Goal: Task Accomplishment & Management: Manage account settings

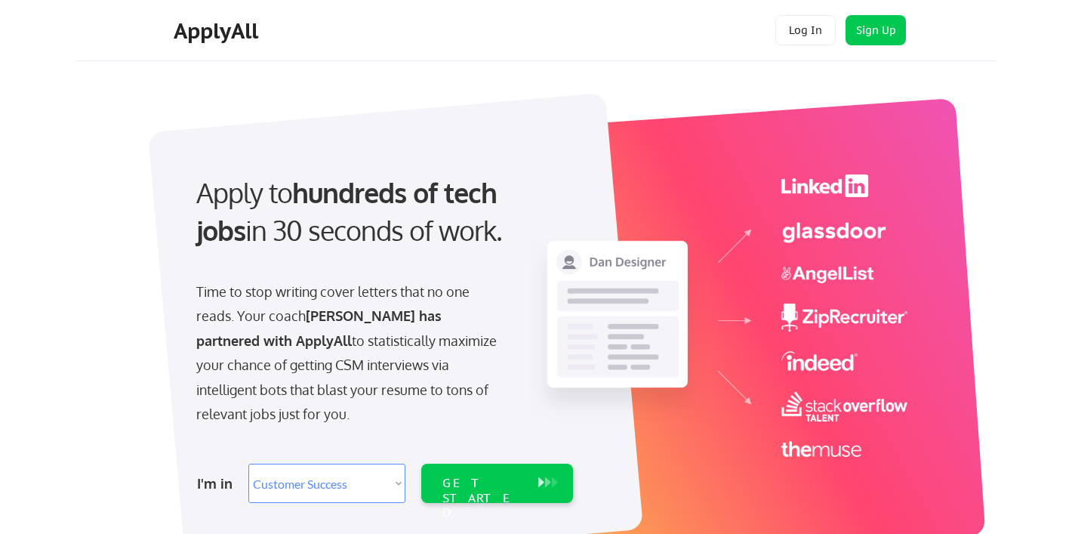
select select ""sales""
click at [817, 30] on button "Log In" at bounding box center [805, 30] width 60 height 30
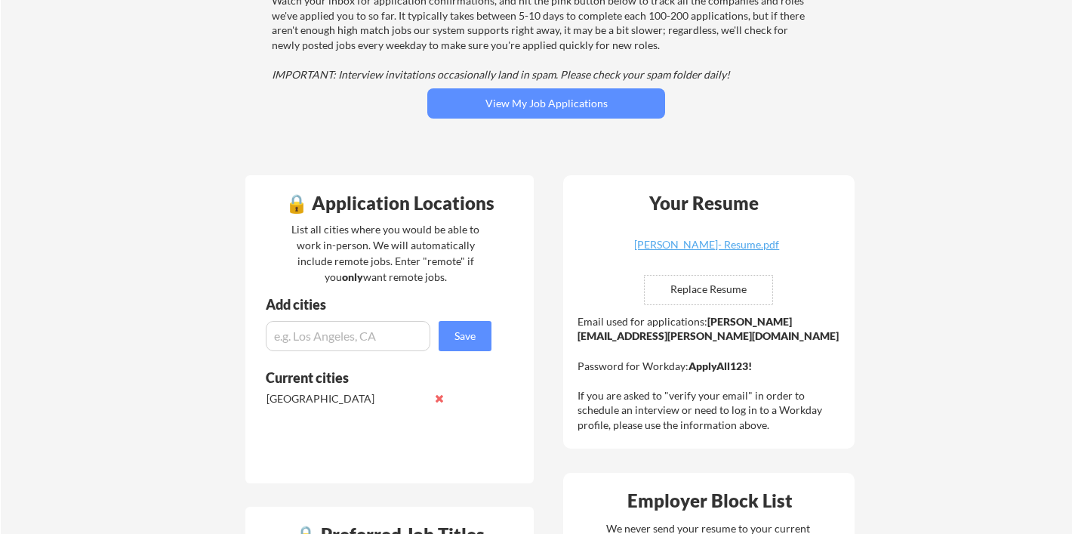
scroll to position [209, 0]
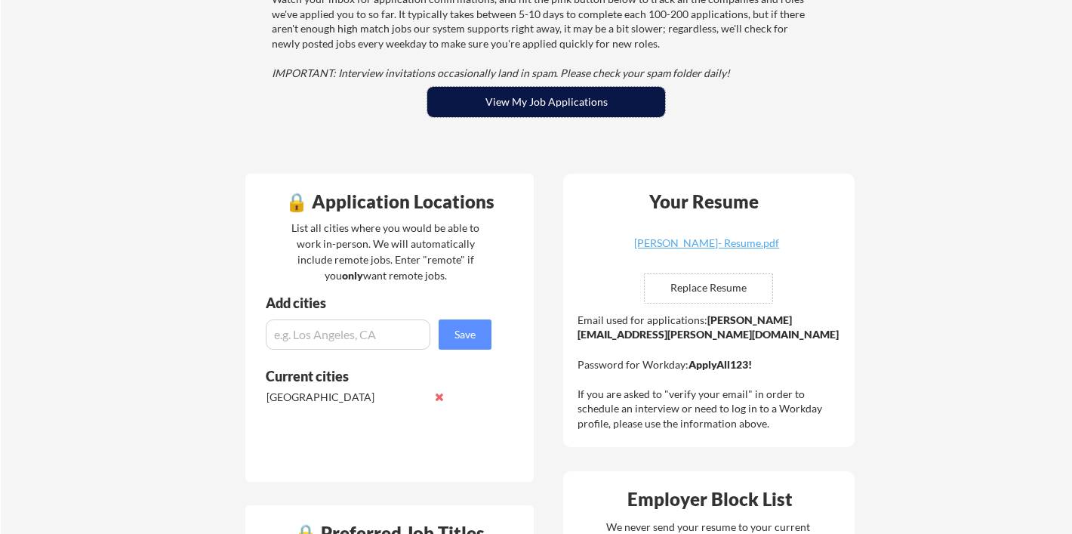
click at [506, 108] on button "View My Job Applications" at bounding box center [546, 102] width 238 height 30
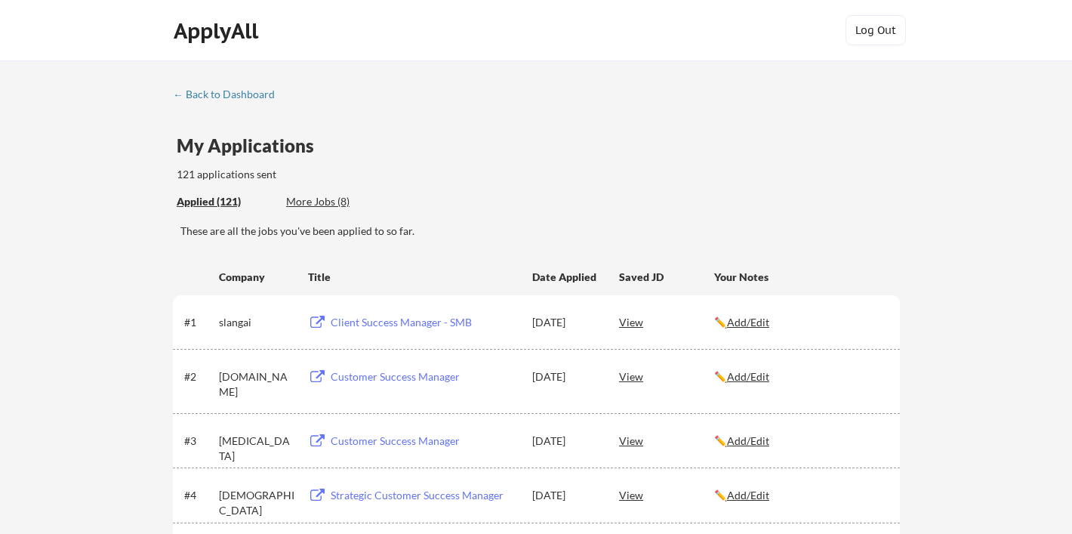
click at [333, 206] on div "More Jobs (8)" at bounding box center [341, 201] width 111 height 15
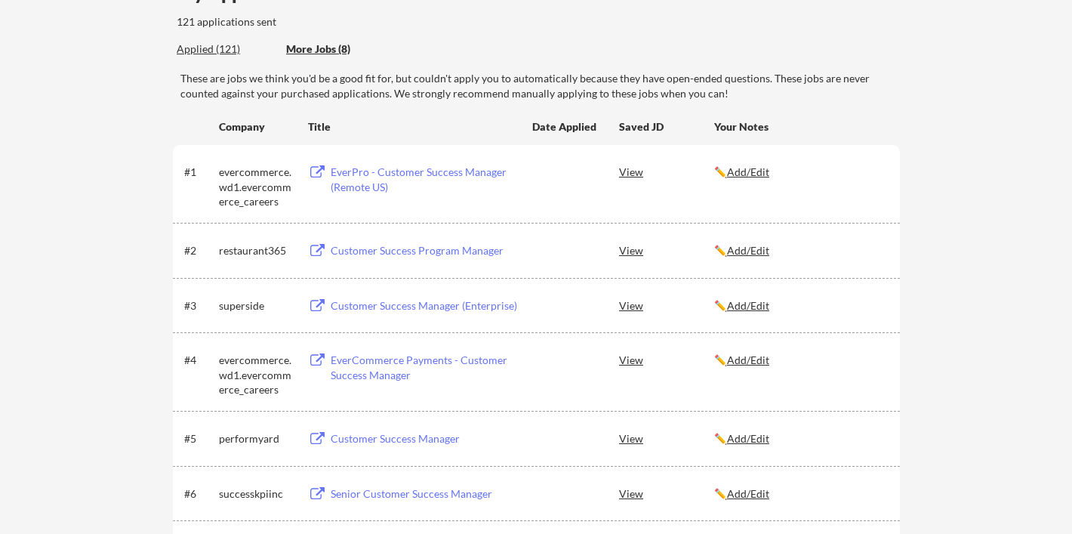
scroll to position [149, 0]
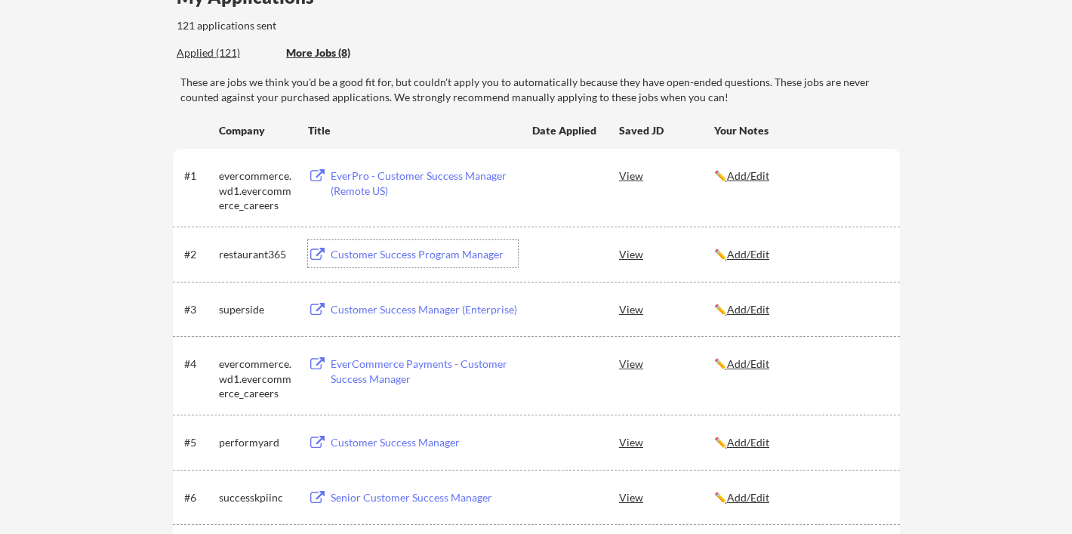
click at [403, 257] on div "Customer Success Program Manager" at bounding box center [424, 254] width 187 height 15
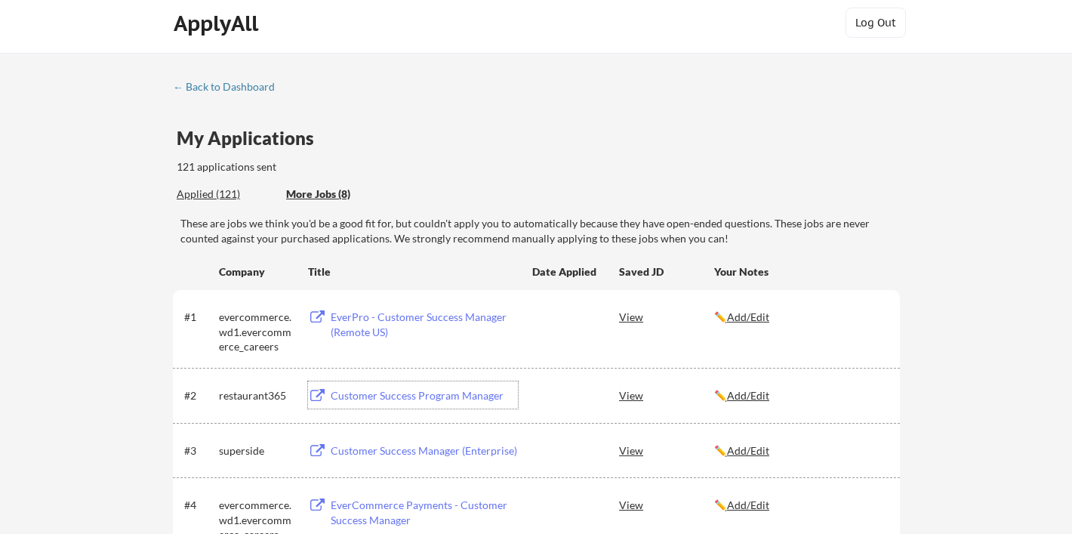
scroll to position [0, 0]
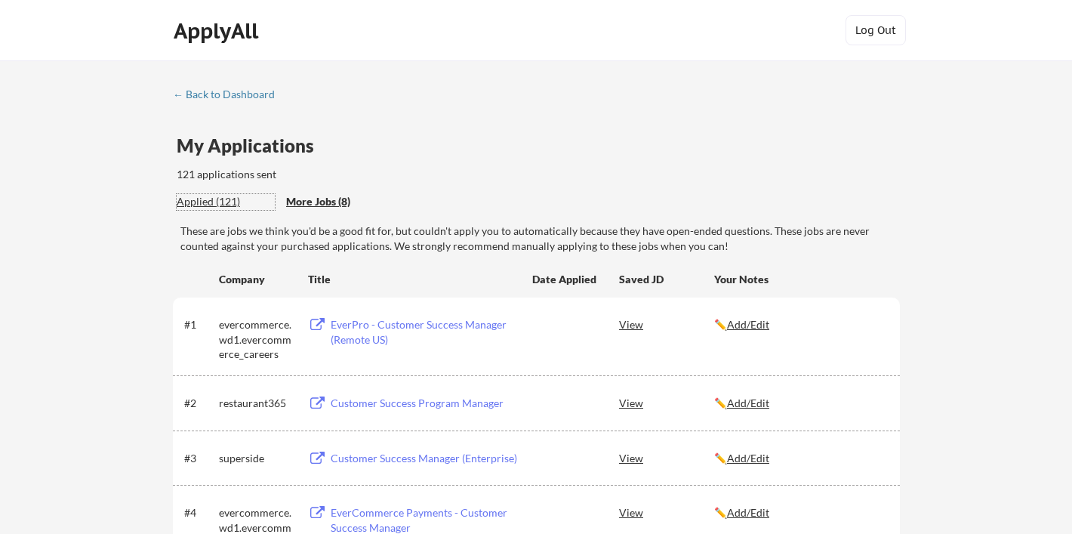
click at [183, 200] on div "Applied (121)" at bounding box center [226, 201] width 98 height 15
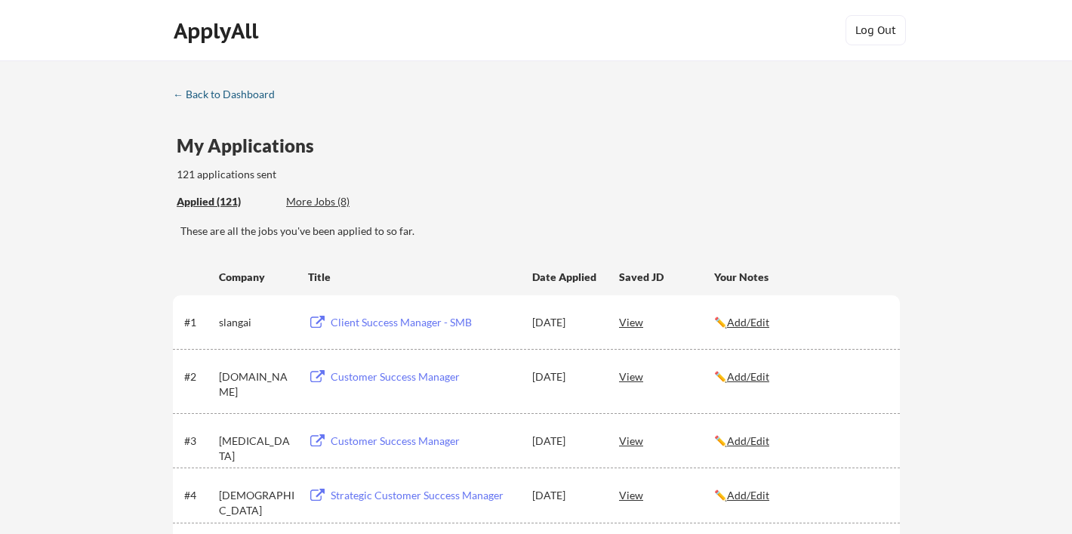
click at [238, 90] on div "← Back to Dashboard" at bounding box center [229, 94] width 113 height 11
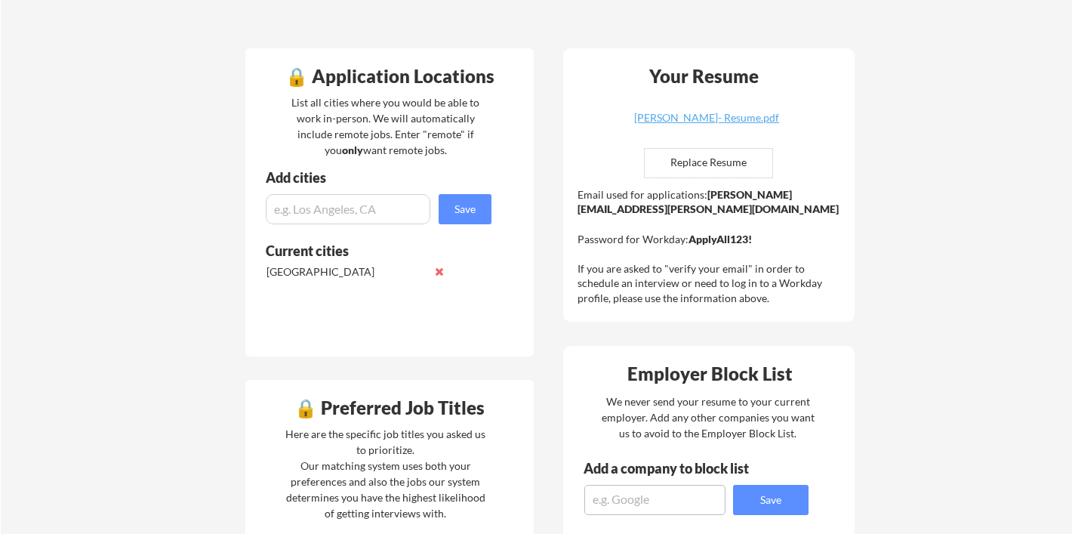
scroll to position [333, 0]
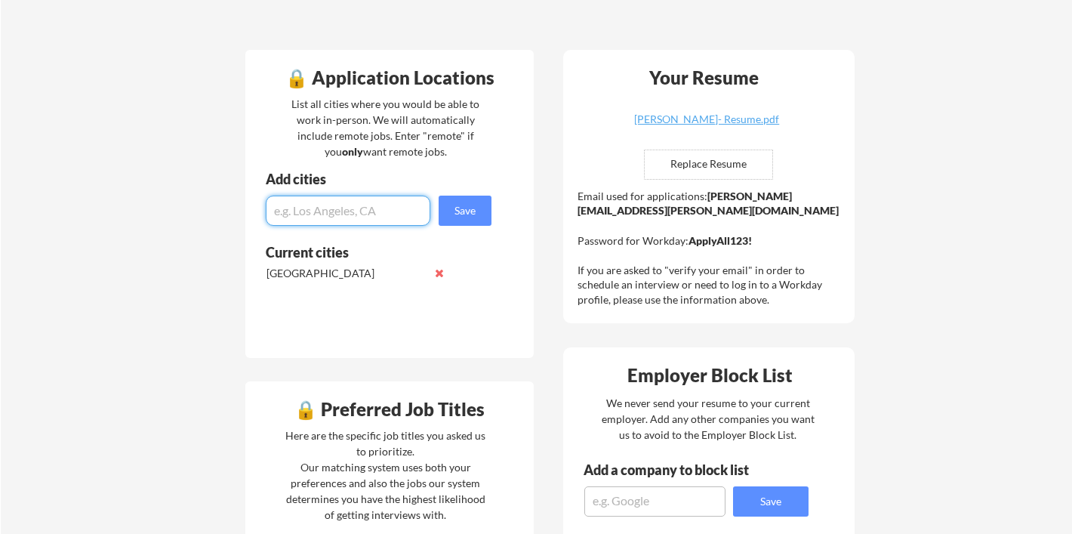
click at [366, 215] on input "input" at bounding box center [348, 210] width 165 height 30
type input "rochester NY"
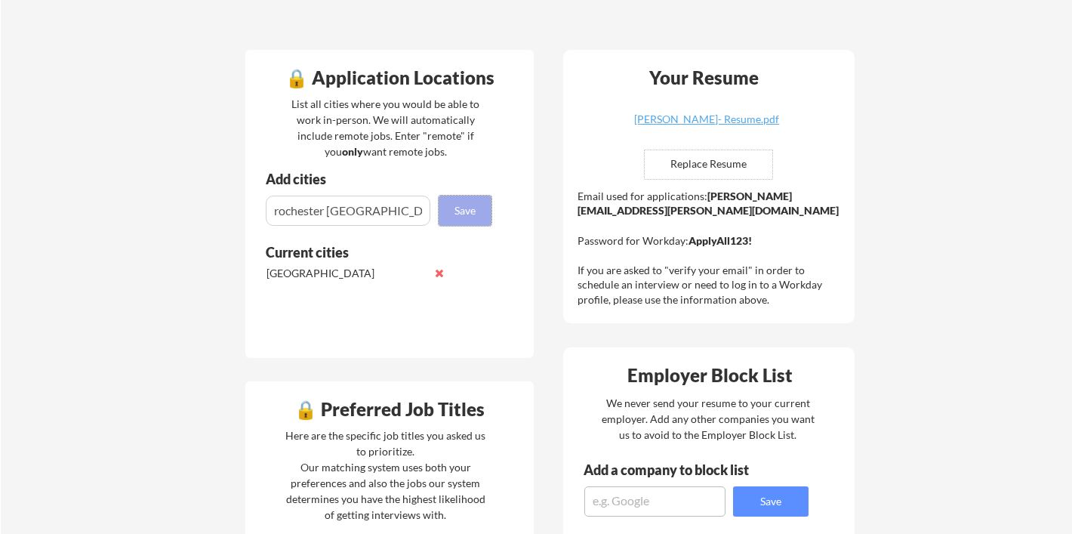
click at [471, 204] on button "Save" at bounding box center [464, 210] width 53 height 30
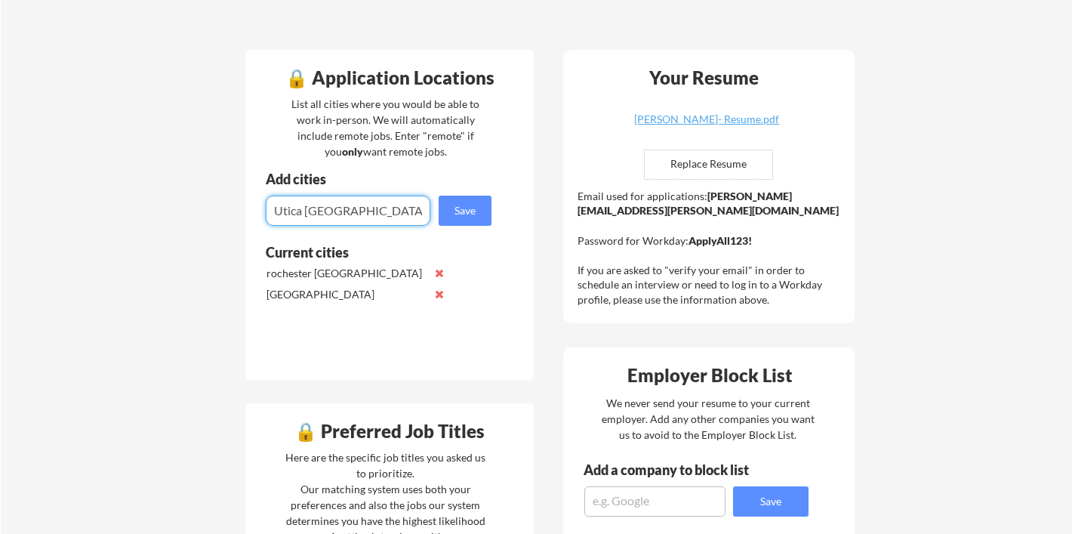
type input "Utica NY"
click at [461, 210] on button "Save" at bounding box center [464, 210] width 53 height 30
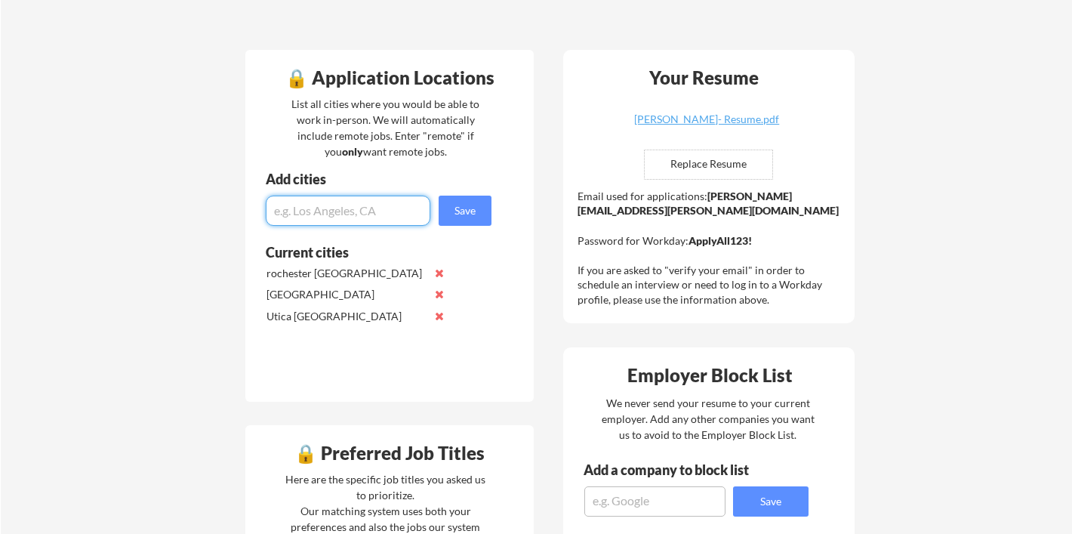
click at [348, 215] on input "input" at bounding box center [348, 210] width 165 height 30
type input "Buffalo Ny"
click at [469, 203] on button "Save" at bounding box center [464, 210] width 53 height 30
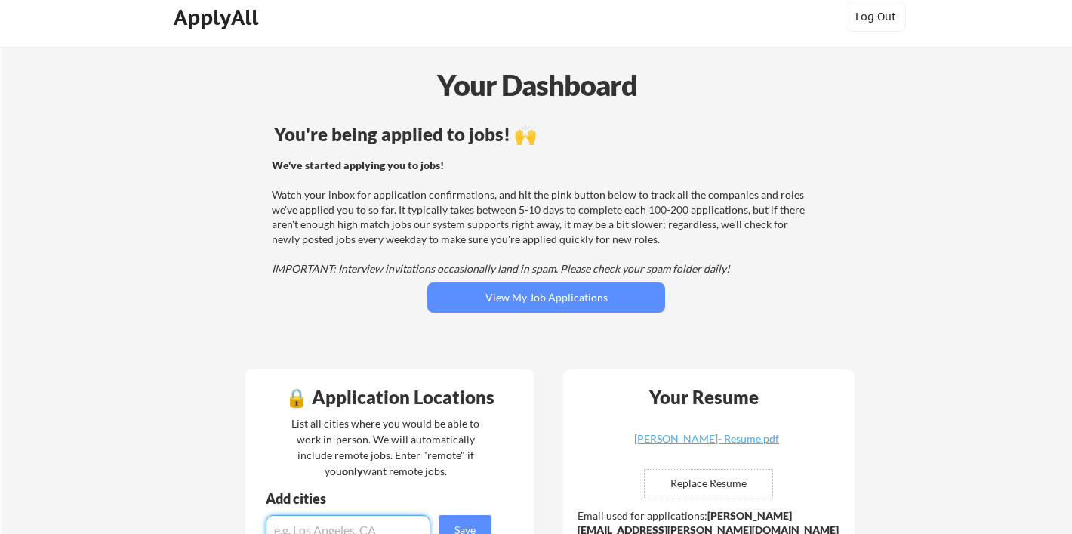
scroll to position [0, 0]
